Goal: Complete application form

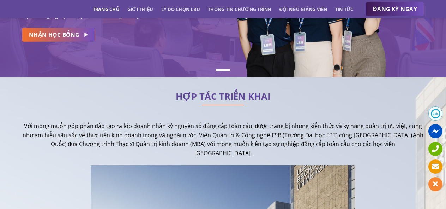
scroll to position [106, 0]
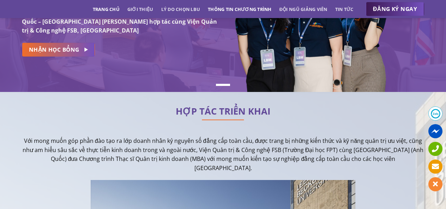
click at [250, 6] on link "Thông tin chương trình" at bounding box center [240, 9] width 64 height 13
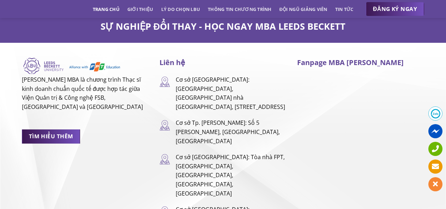
scroll to position [4673, 0]
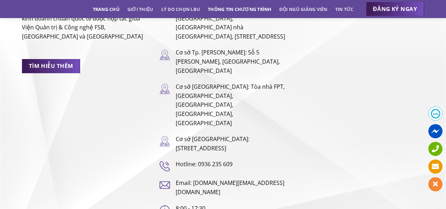
click at [238, 12] on link "Thông tin chương trình" at bounding box center [240, 9] width 64 height 13
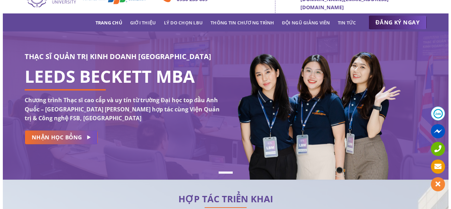
scroll to position [0, 0]
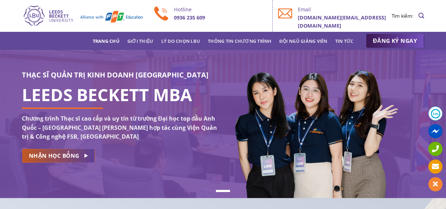
click at [73, 156] on span "NHẬN HỌC BỔNG" at bounding box center [54, 155] width 50 height 9
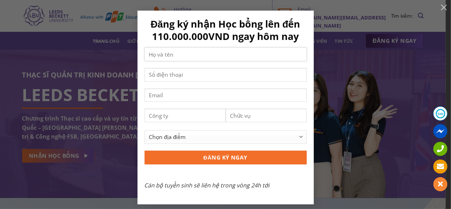
click at [217, 58] on input "Contact form" at bounding box center [226, 54] width 162 height 14
type input "vân anh"
type input "0888691750"
type input "anhdang7122000@gmail.com"
click at [182, 115] on input "Contact form" at bounding box center [185, 115] width 81 height 14
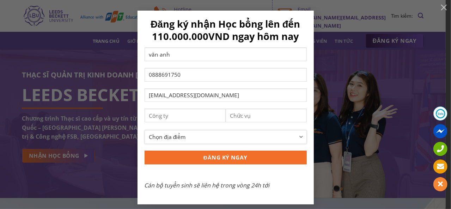
click at [207, 134] on select "Chọn địa điểm Hà Nội TP Hồ Chí Minh Cần Thơ Đà Nẵng Khác" at bounding box center [226, 137] width 162 height 14
select select "[GEOGRAPHIC_DATA]"
click at [145, 130] on select "Chọn địa điểm Hà Nội TP Hồ Chí Minh Cần Thơ Đà Nẵng Khác" at bounding box center [226, 137] width 162 height 14
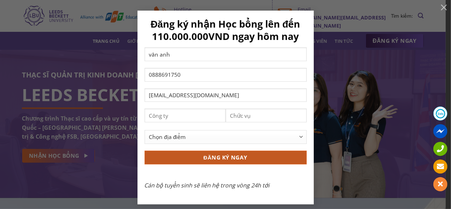
click at [193, 156] on input "ĐĂNG KÝ NGAY" at bounding box center [226, 157] width 162 height 14
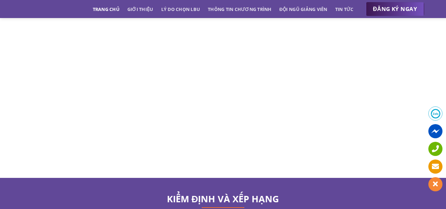
scroll to position [3402, 0]
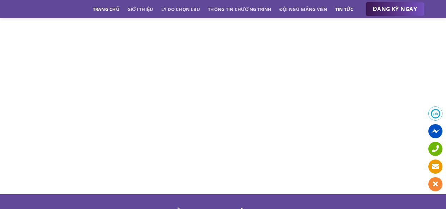
click at [344, 11] on link "Tin tức" at bounding box center [344, 9] width 18 height 13
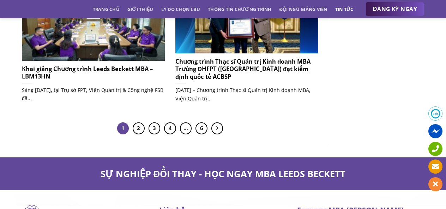
scroll to position [651, 0]
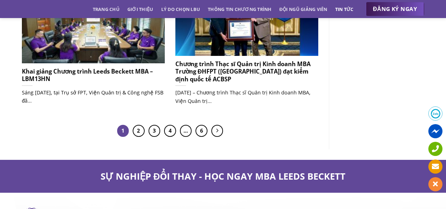
click at [134, 74] on h5 "Khai giảng Chương trình Leeds Beckett MBA – LBM13HN" at bounding box center [93, 74] width 143 height 15
click at [140, 129] on link "2" at bounding box center [139, 131] width 12 height 12
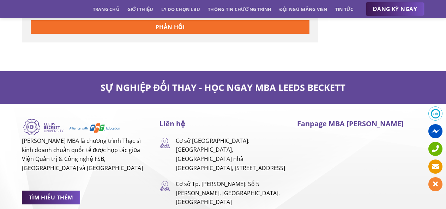
scroll to position [1632, 0]
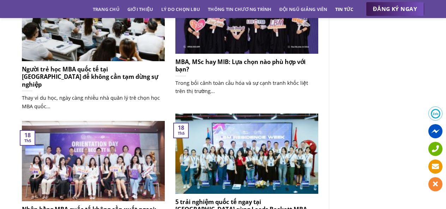
scroll to position [600, 0]
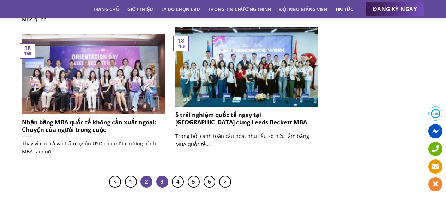
click at [159, 183] on link "3" at bounding box center [162, 181] width 12 height 12
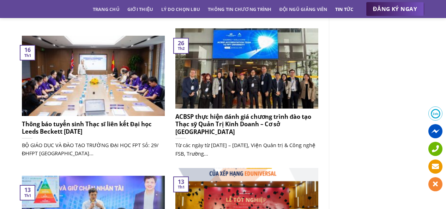
scroll to position [459, 0]
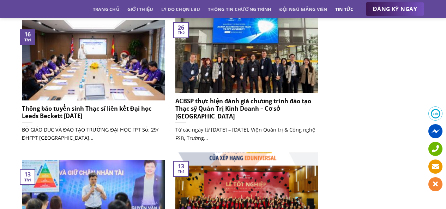
click at [141, 107] on h5 "Thông báo tuyển sinh Thạc sĩ liên kết Đại học Leeds Beckett [DATE]" at bounding box center [93, 111] width 143 height 15
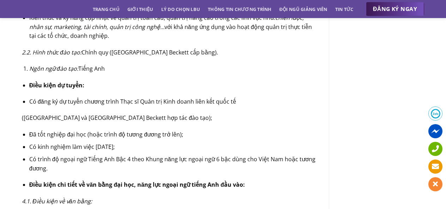
scroll to position [600, 0]
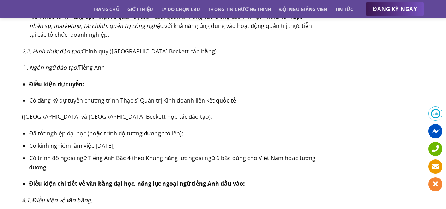
click at [175, 102] on span "Thạc sĩ Quản trị Kinh doanh liên kết quốc tế" at bounding box center [178, 100] width 116 height 8
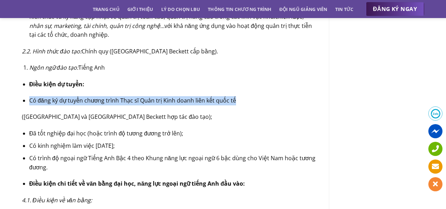
click at [175, 102] on span "Thạc sĩ Quản trị Kinh doanh liên kết quốc tế" at bounding box center [178, 100] width 116 height 8
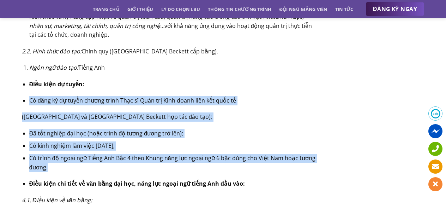
drag, startPoint x: 175, startPoint y: 102, endPoint x: 186, endPoint y: 161, distance: 59.8
click at [186, 161] on span "Có trình độ ngoại ngữ Tiếng Anh Bậc 4 theo Khung năng lực ngoại ngữ 6 bậc dùng …" at bounding box center [172, 162] width 286 height 17
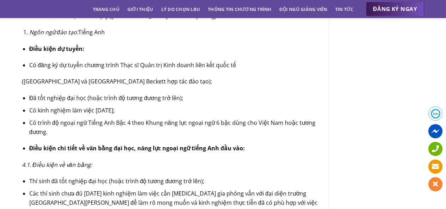
scroll to position [741, 0]
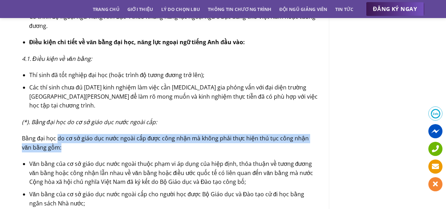
drag, startPoint x: 56, startPoint y: 127, endPoint x: 230, endPoint y: 138, distance: 174.4
click at [230, 138] on p "Bằng đại học do cơ sở giáo dục nước ngoài cấp được công nhận mà không phải thực…" at bounding box center [170, 143] width 296 height 18
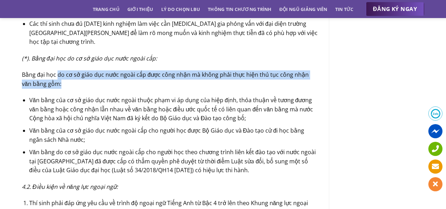
scroll to position [812, 0]
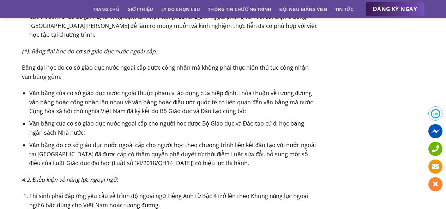
click at [223, 89] on span "Văn bằng của cơ sở giáo dục nước ngoài thuộc phạm vi áp dụng của hiệp định, thỏ…" at bounding box center [171, 102] width 284 height 26
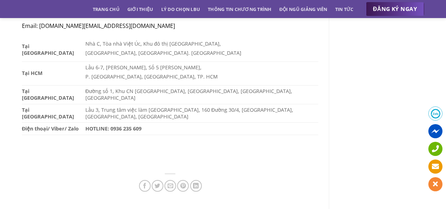
scroll to position [1906, 0]
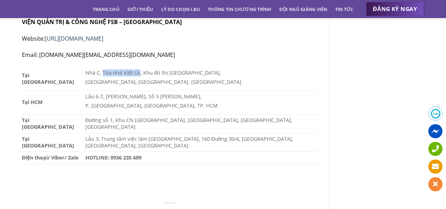
drag, startPoint x: 100, startPoint y: 64, endPoint x: 136, endPoint y: 63, distance: 36.0
click at [136, 69] on span "Nhà C, Tòa nhà Việt Úc, Khu đô thị [GEOGRAPHIC_DATA]," at bounding box center [153, 72] width 136 height 7
click at [132, 69] on span "Nhà C, Tòa nhà Việt Úc, Khu đô thị [GEOGRAPHIC_DATA]," at bounding box center [153, 72] width 136 height 7
drag, startPoint x: 100, startPoint y: 62, endPoint x: 188, endPoint y: 63, distance: 88.2
click at [188, 69] on span "Nhà C, Tòa nhà Việt Úc, Khu đô thị [GEOGRAPHIC_DATA]," at bounding box center [153, 72] width 136 height 7
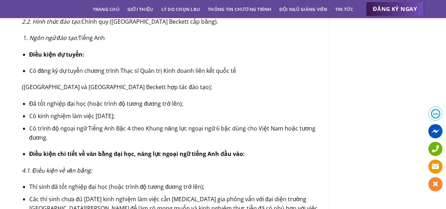
scroll to position [600, 0]
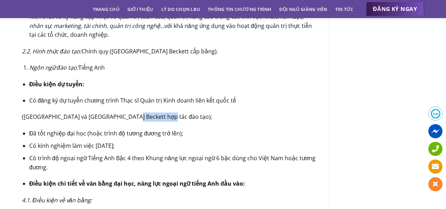
drag, startPoint x: 125, startPoint y: 116, endPoint x: 162, endPoint y: 117, distance: 36.7
click at [162, 117] on span "([GEOGRAPHIC_DATA] và [GEOGRAPHIC_DATA] Beckett hợp tác đào tạo);" at bounding box center [117, 117] width 190 height 8
